Goal: Use online tool/utility

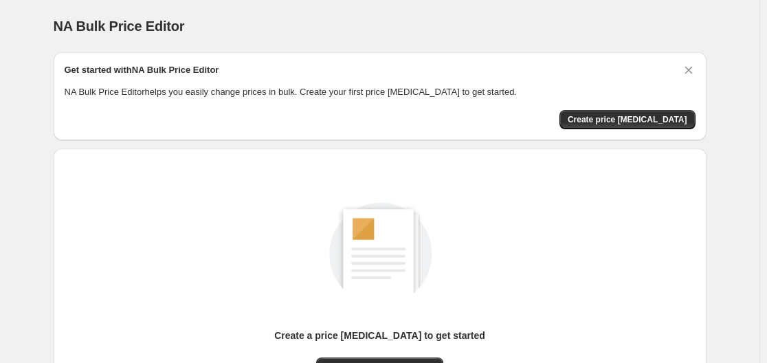
scroll to position [152, 0]
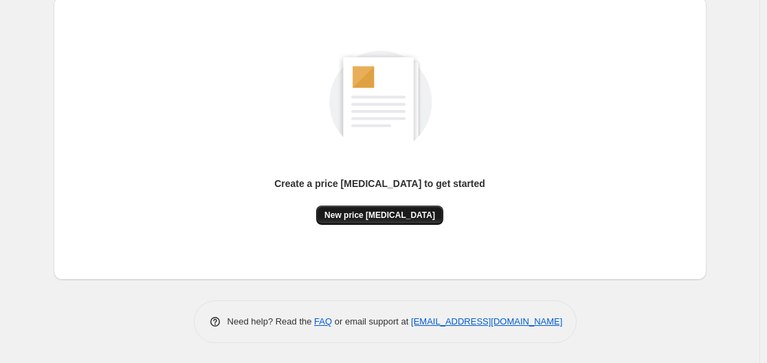
click at [363, 212] on span "New price [MEDICAL_DATA]" at bounding box center [379, 215] width 111 height 11
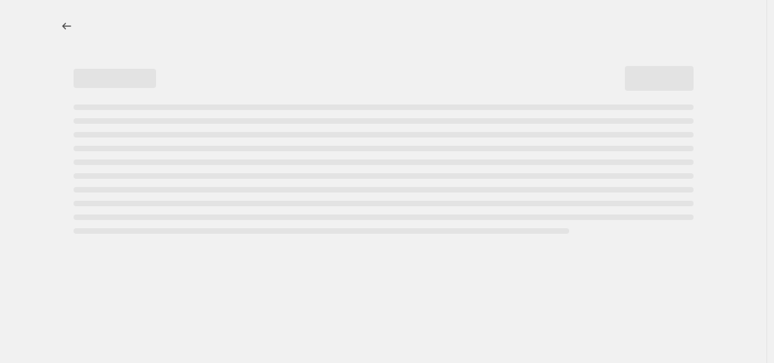
select select "percentage"
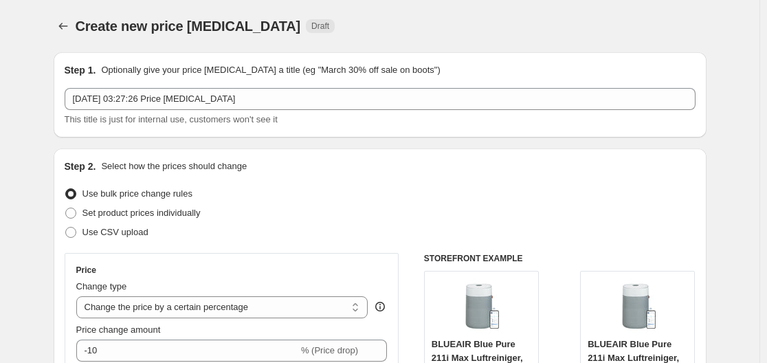
scroll to position [137, 0]
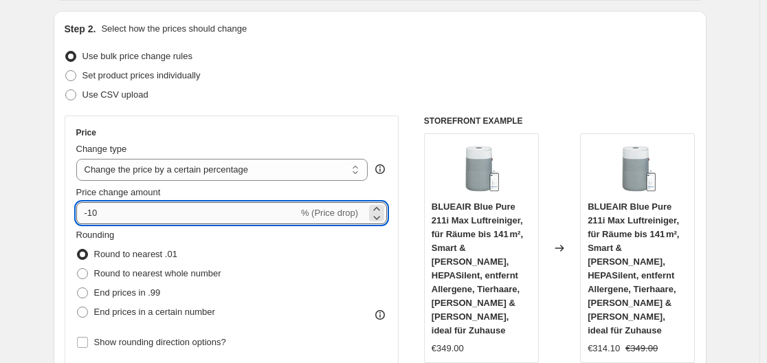
drag, startPoint x: 91, startPoint y: 212, endPoint x: 102, endPoint y: 212, distance: 11.7
click at [102, 212] on input "-10" at bounding box center [187, 213] width 222 height 22
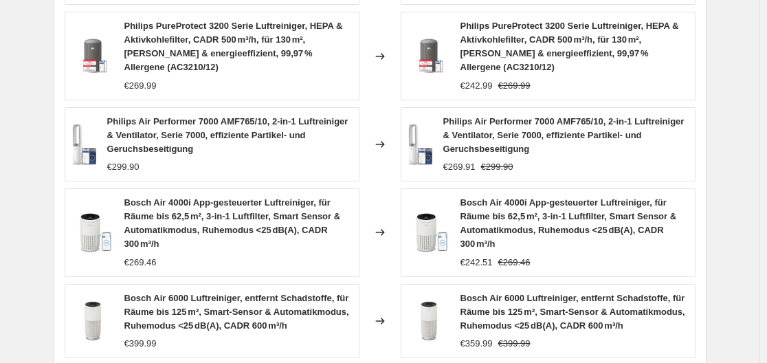
scroll to position [1129, 0]
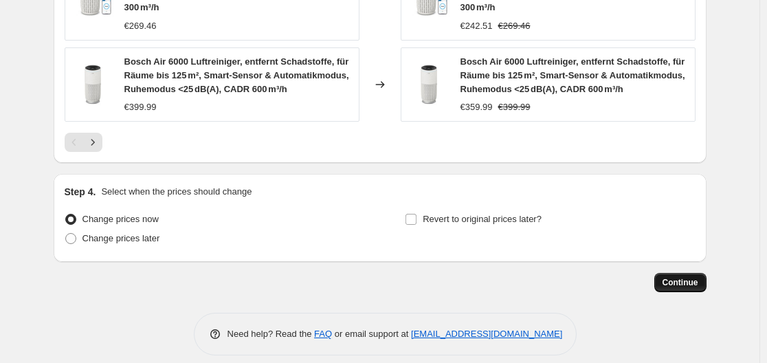
type input "-35"
click at [684, 277] on span "Continue" at bounding box center [680, 282] width 36 height 11
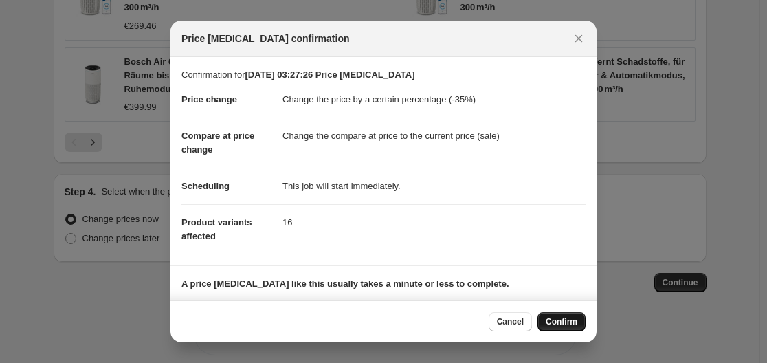
click at [566, 319] on span "Confirm" at bounding box center [561, 321] width 32 height 11
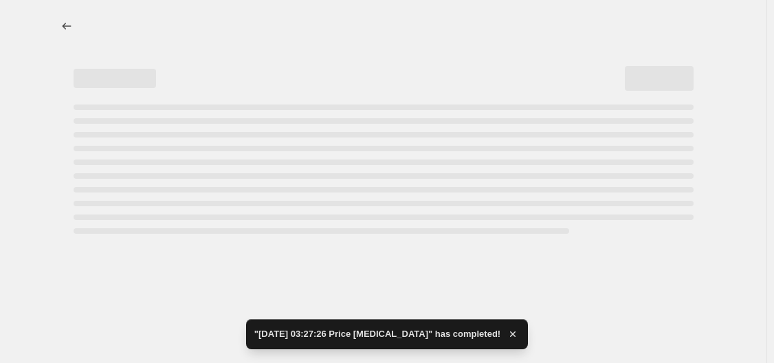
select select "percentage"
